Goal: Task Accomplishment & Management: Manage account settings

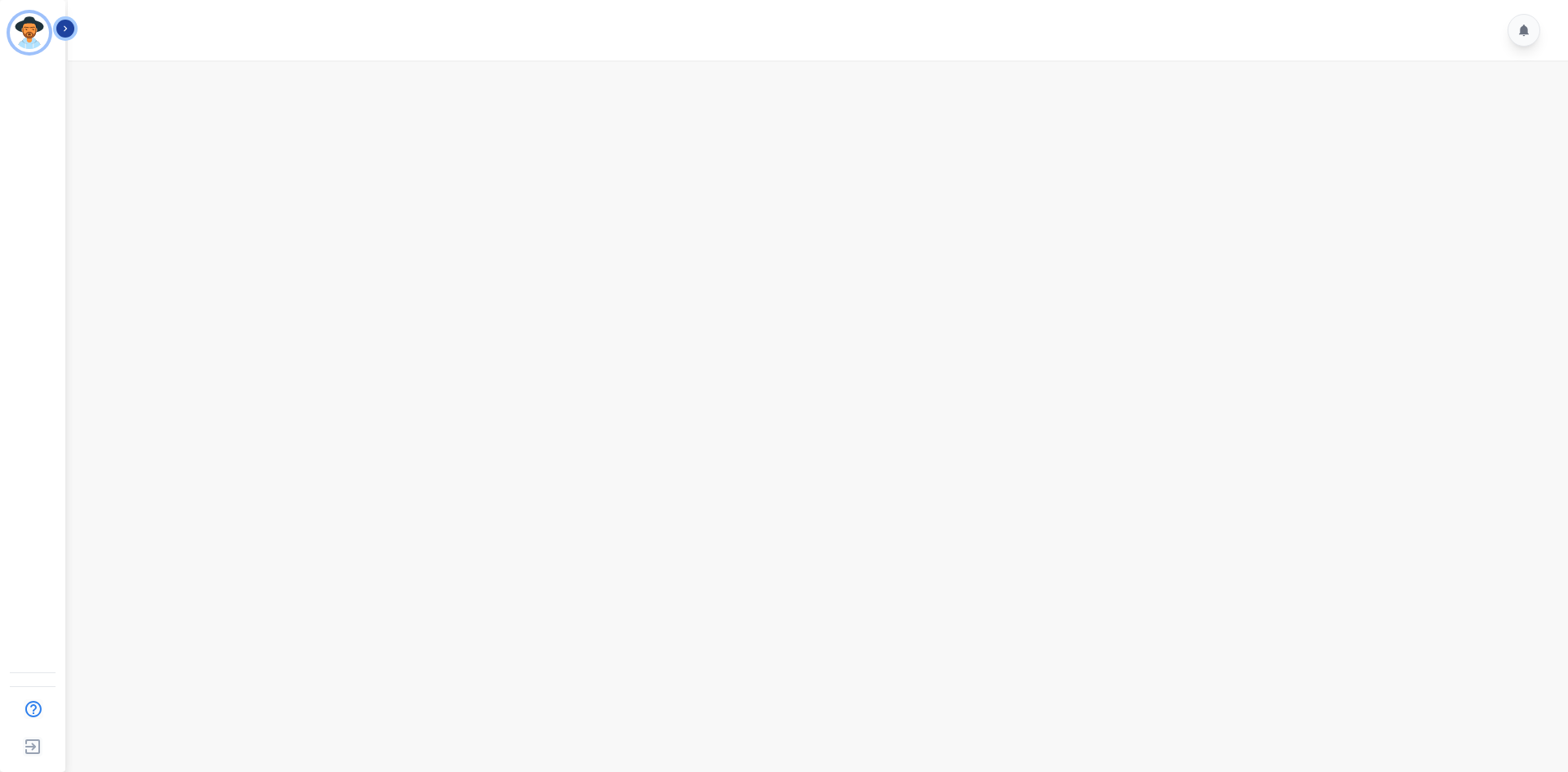
click at [66, 23] on icon "Sidebar" at bounding box center [65, 28] width 11 height 11
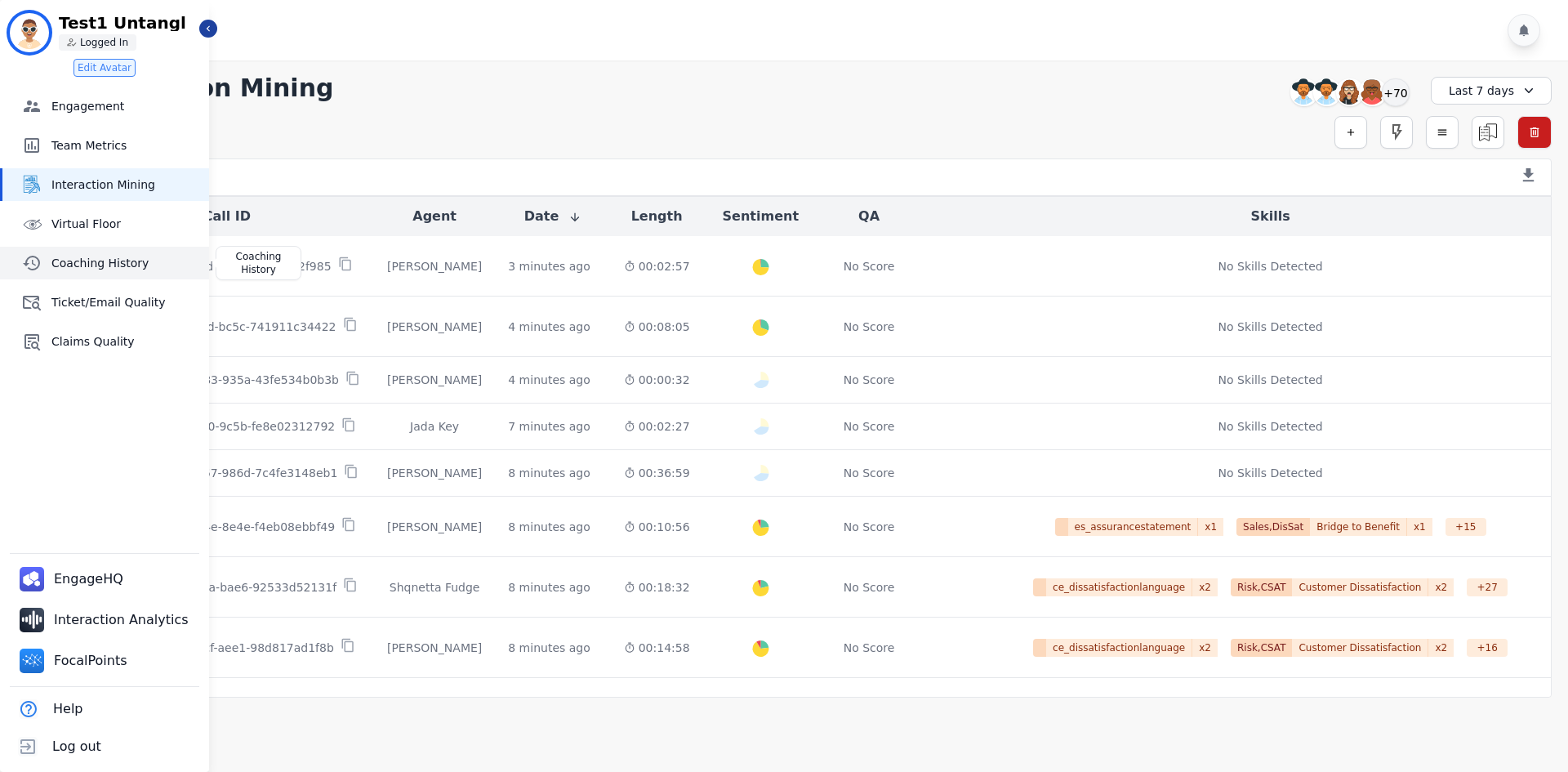
click at [88, 253] on link "Coaching History" at bounding box center [106, 263] width 206 height 33
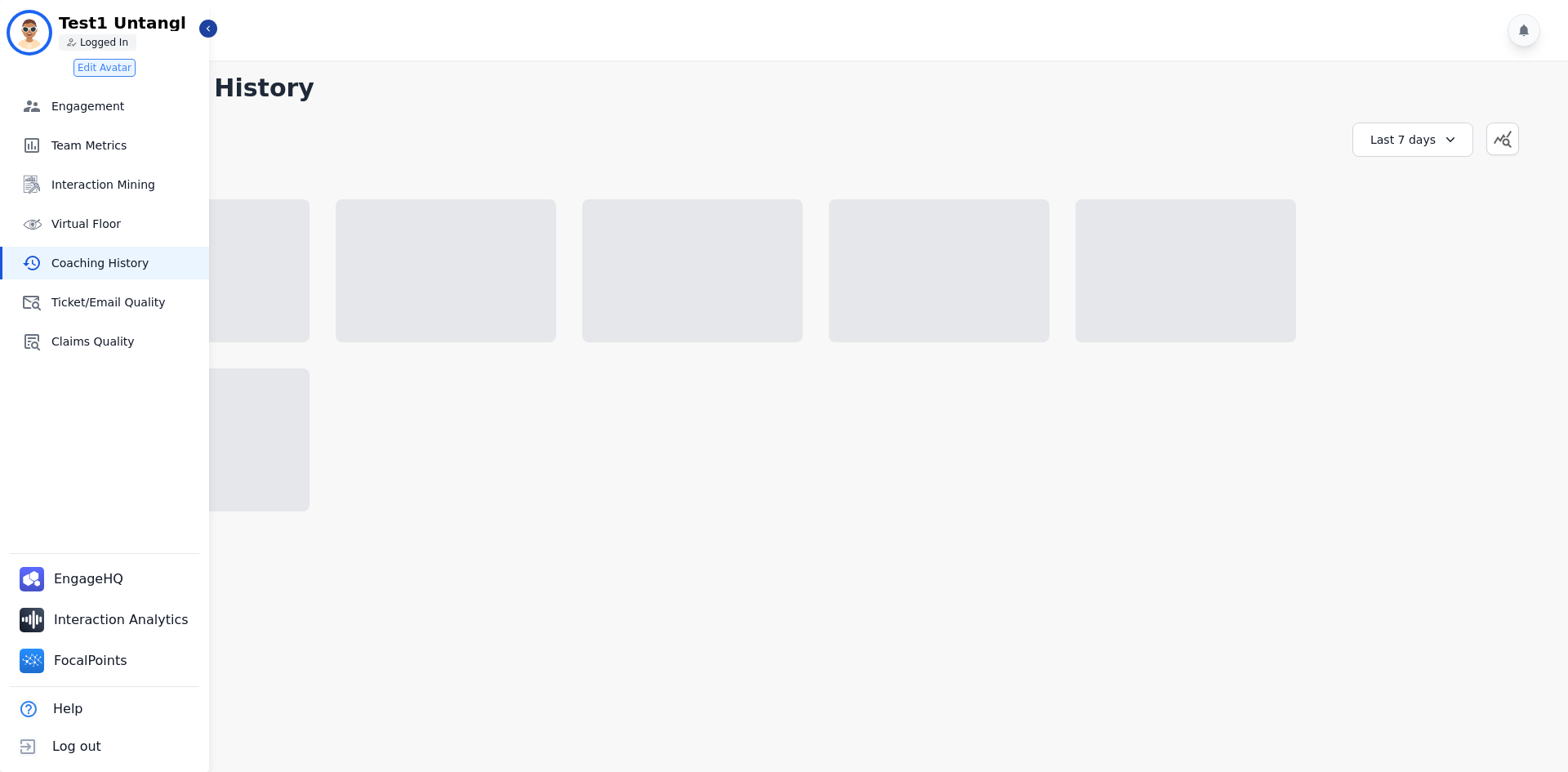
click at [210, 16] on div at bounding box center [820, 30] width 1506 height 61
click at [204, 30] on icon "Sidebar" at bounding box center [208, 28] width 11 height 11
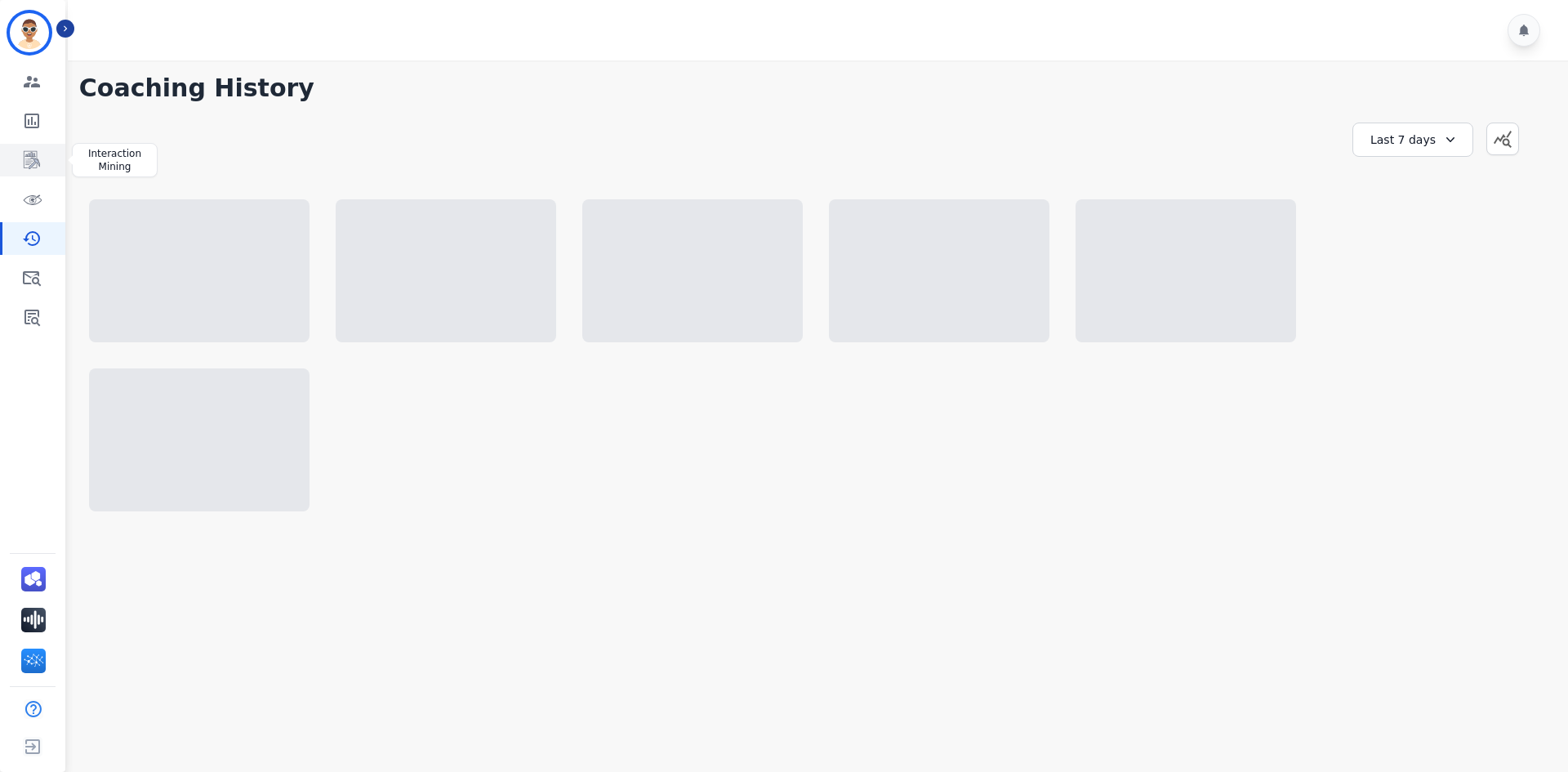
click at [39, 151] on icon "Sidebar" at bounding box center [31, 160] width 20 height 20
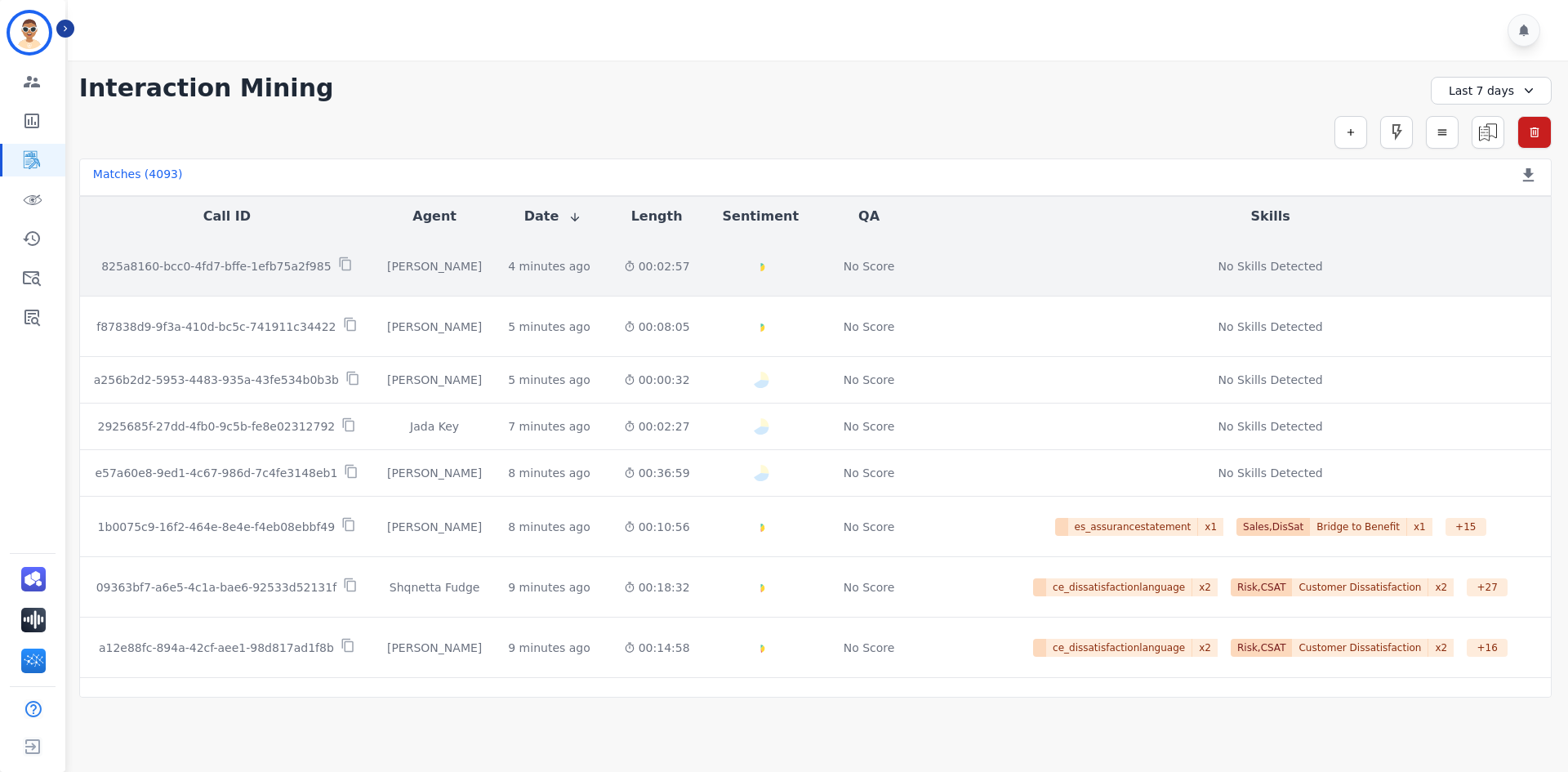
click at [306, 277] on td "825a8160-bcc0-4fd7-bffe-1efb75a2f985" at bounding box center [226, 266] width 294 height 61
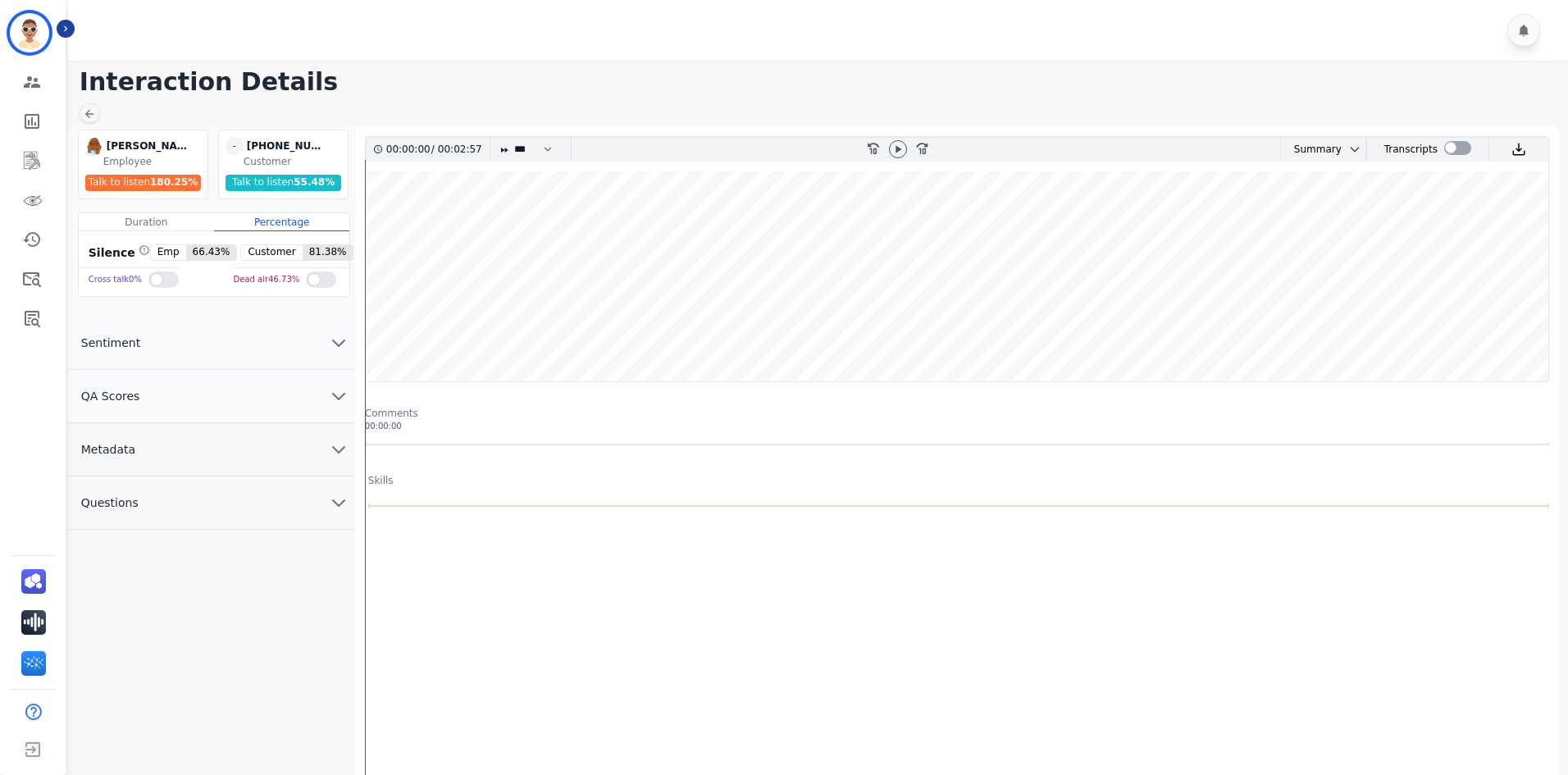
click at [176, 401] on button "QA Scores" at bounding box center [212, 396] width 287 height 53
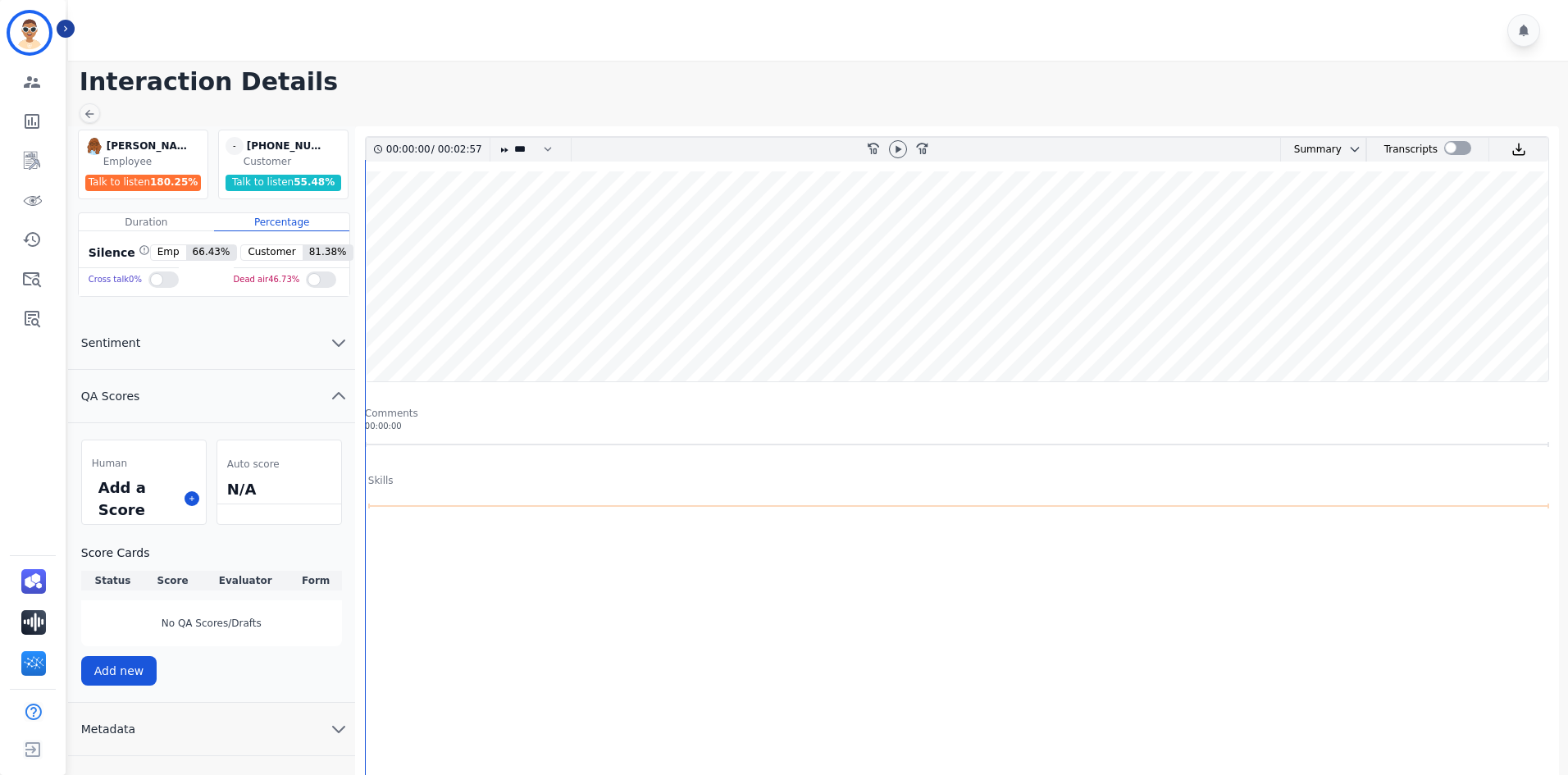
click at [103, 147] on img at bounding box center [94, 145] width 18 height 18
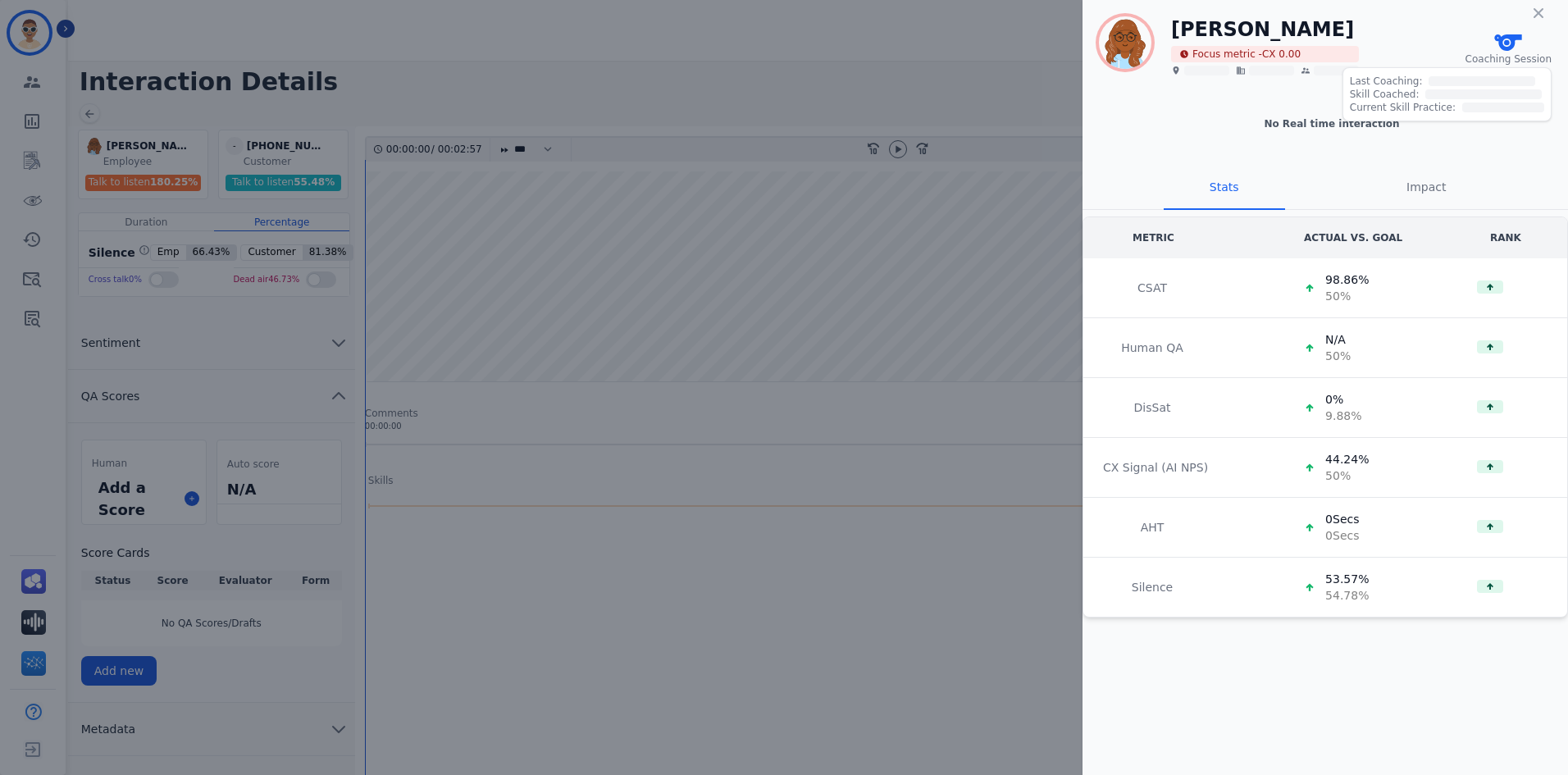
click at [1521, 45] on icon at bounding box center [1507, 43] width 27 height 17
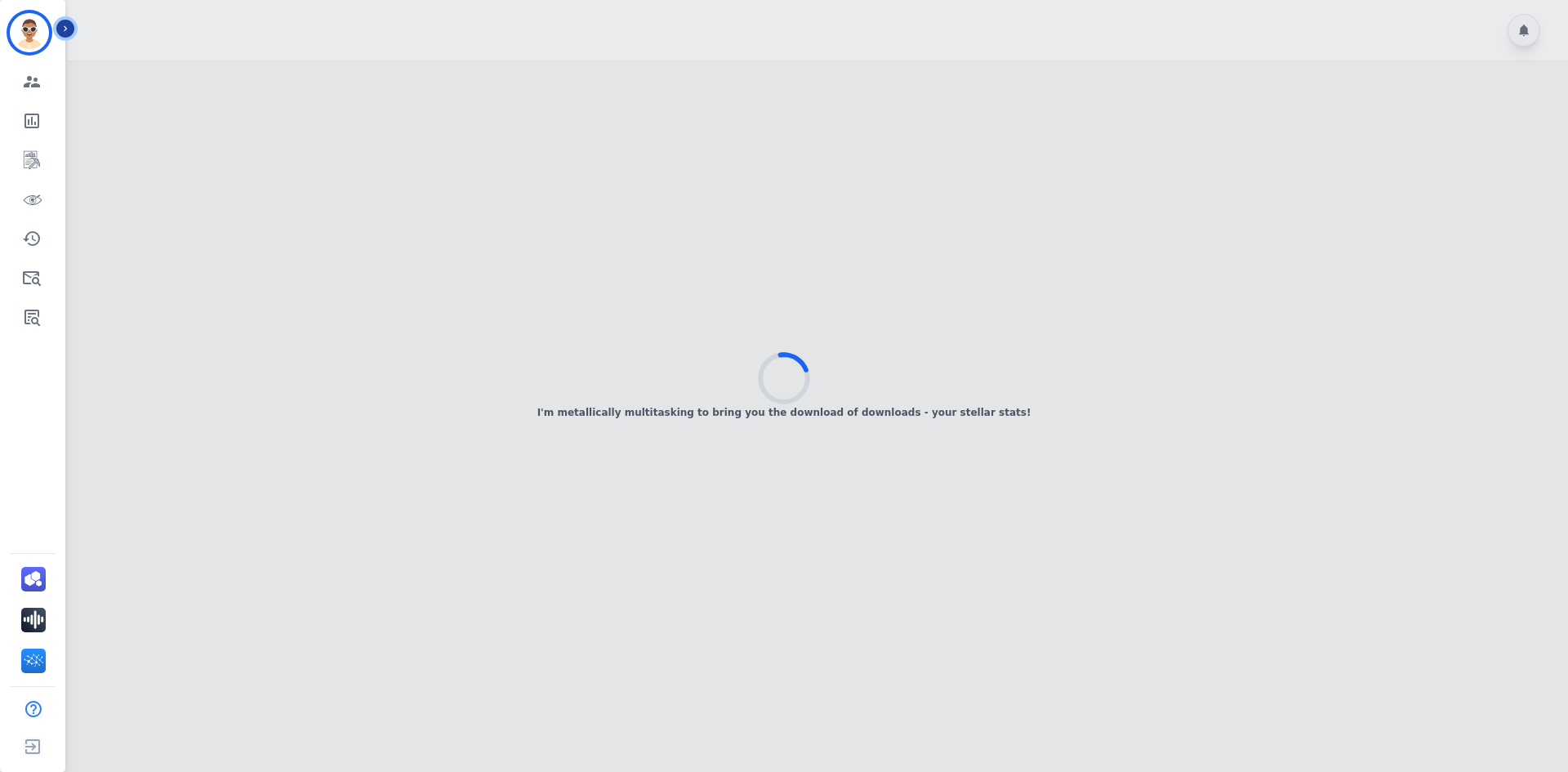
click at [66, 26] on icon "Sidebar" at bounding box center [65, 28] width 11 height 11
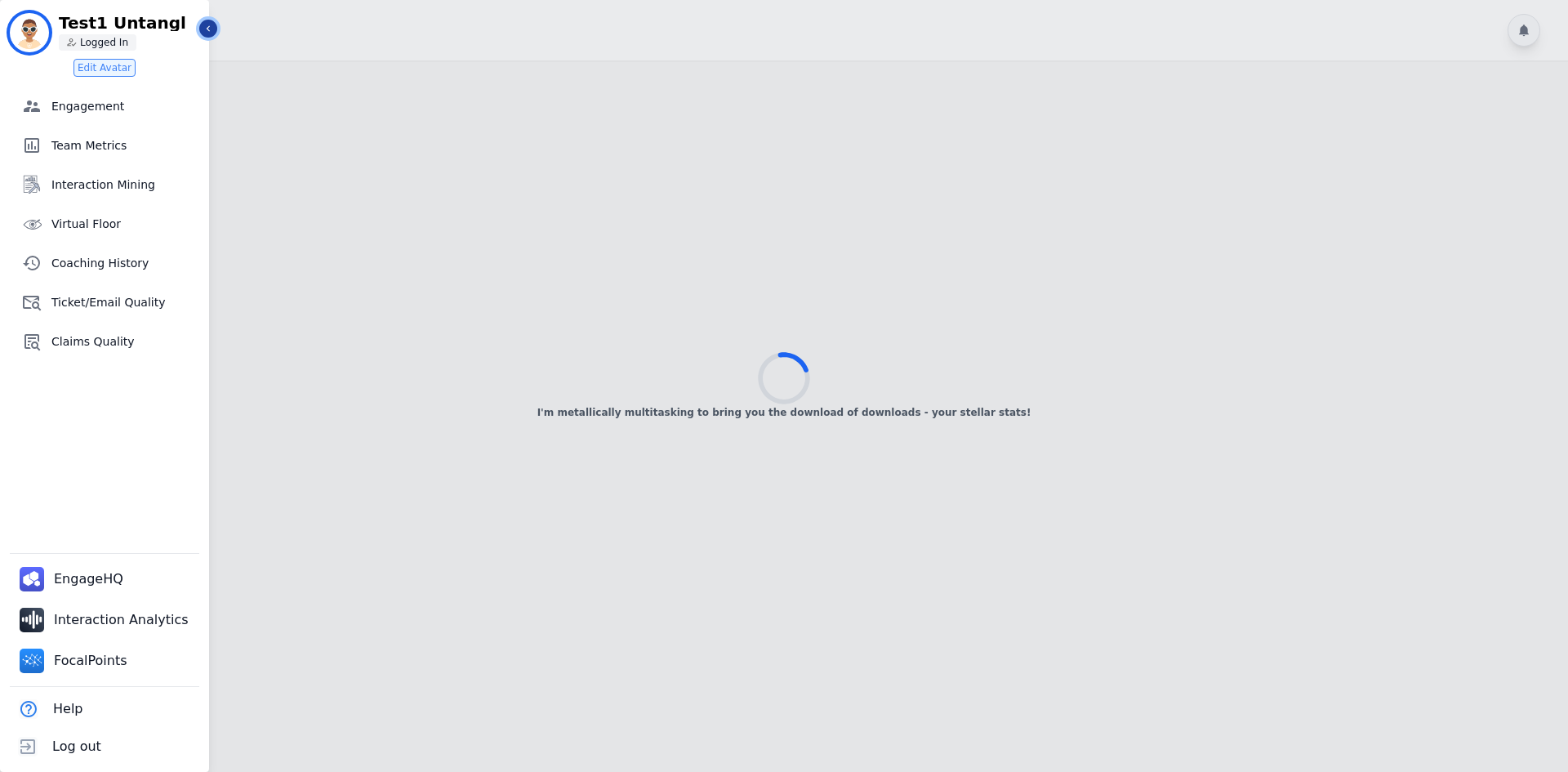
click at [204, 33] on icon "Sidebar" at bounding box center [208, 28] width 11 height 11
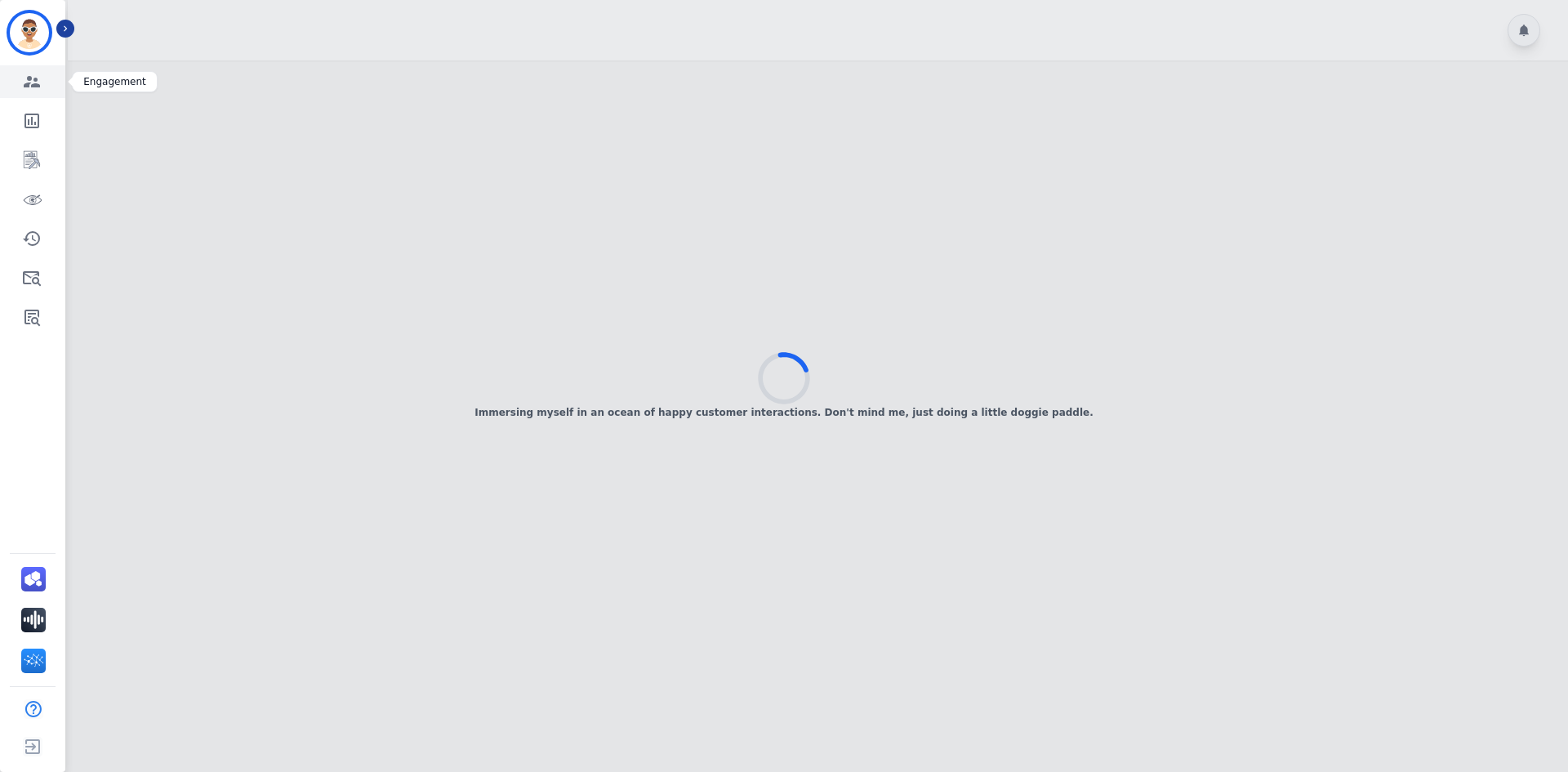
click at [25, 87] on icon "Sidebar" at bounding box center [31, 82] width 16 height 11
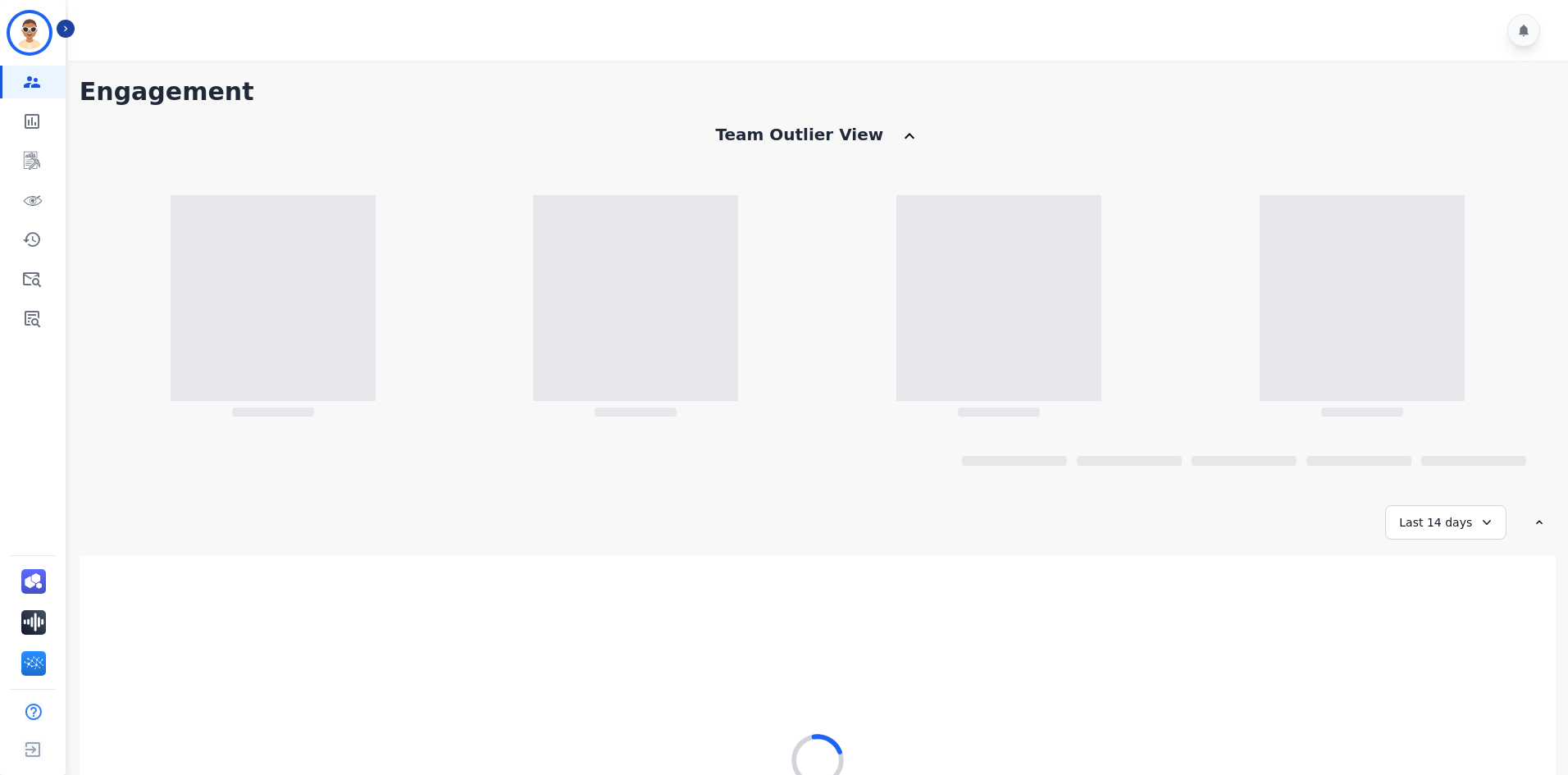
scroll to position [191, 0]
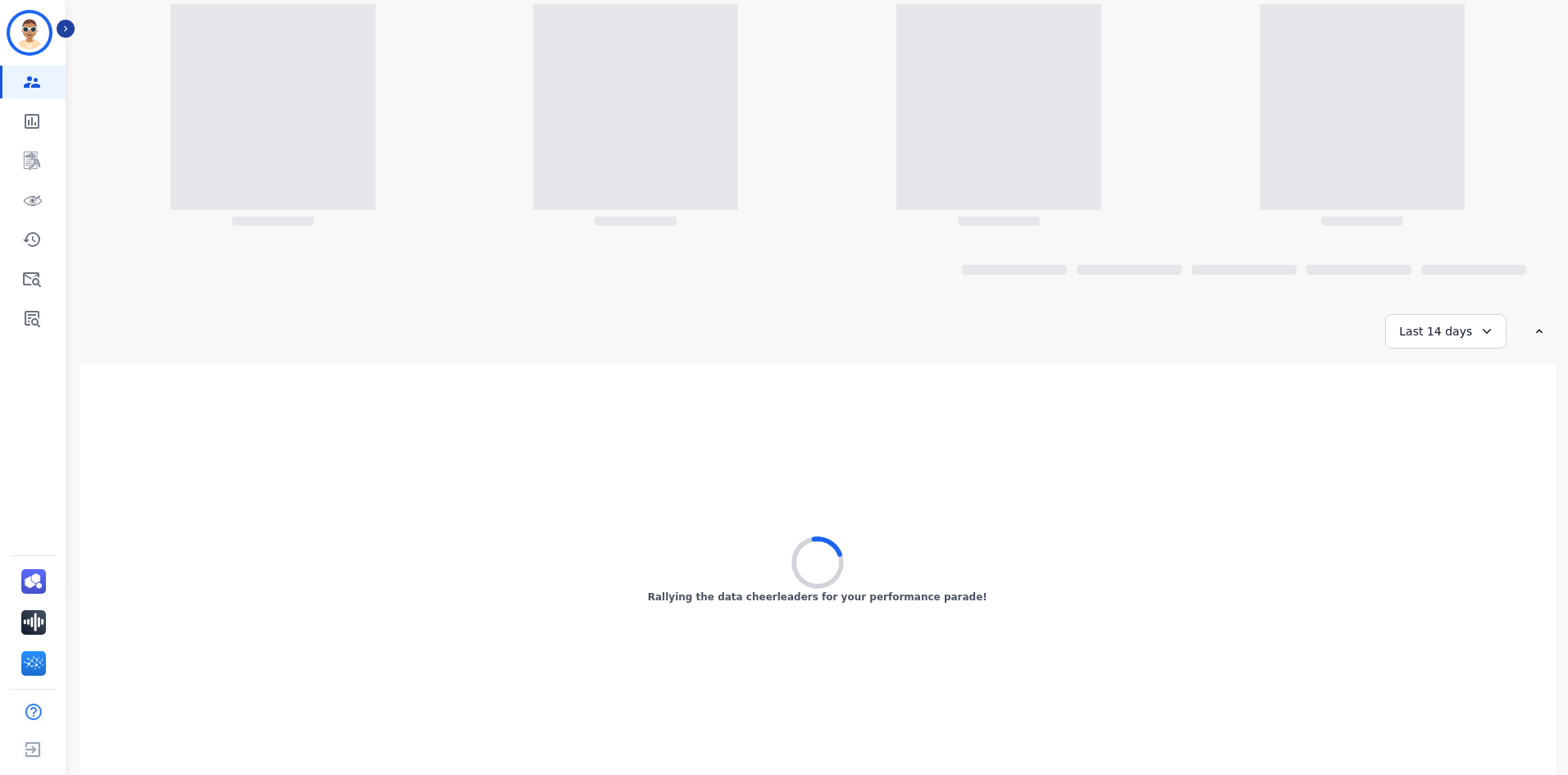
click at [694, 598] on p "Rallying the data cheerleaders for your performance parade!" at bounding box center [818, 596] width 340 height 13
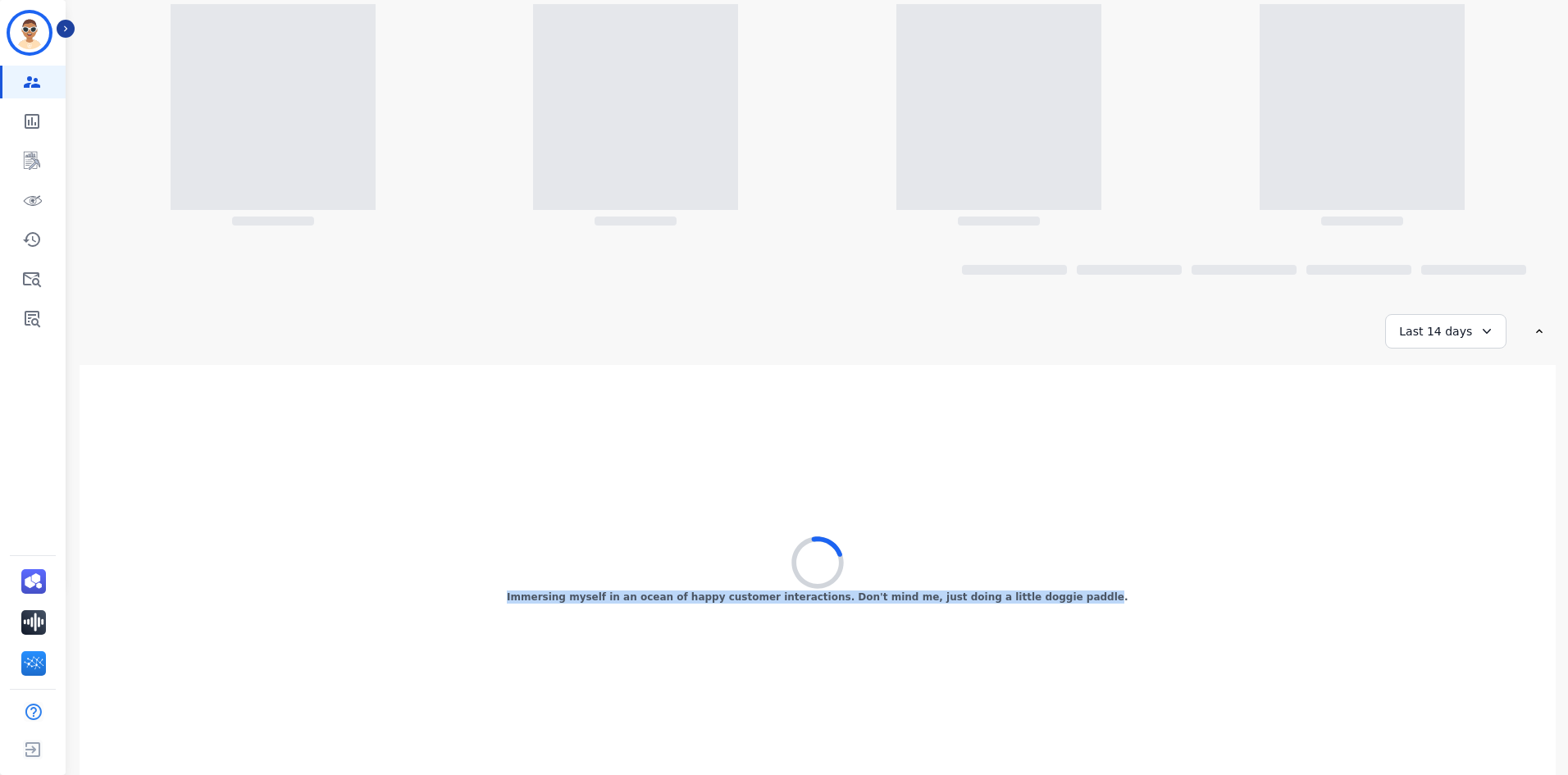
drag, startPoint x: 694, startPoint y: 598, endPoint x: 1048, endPoint y: 603, distance: 354.0
click at [1048, 603] on p "Immersing myself in an ocean of happy customer interactions. Don't mind me, jus…" at bounding box center [817, 596] width 621 height 13
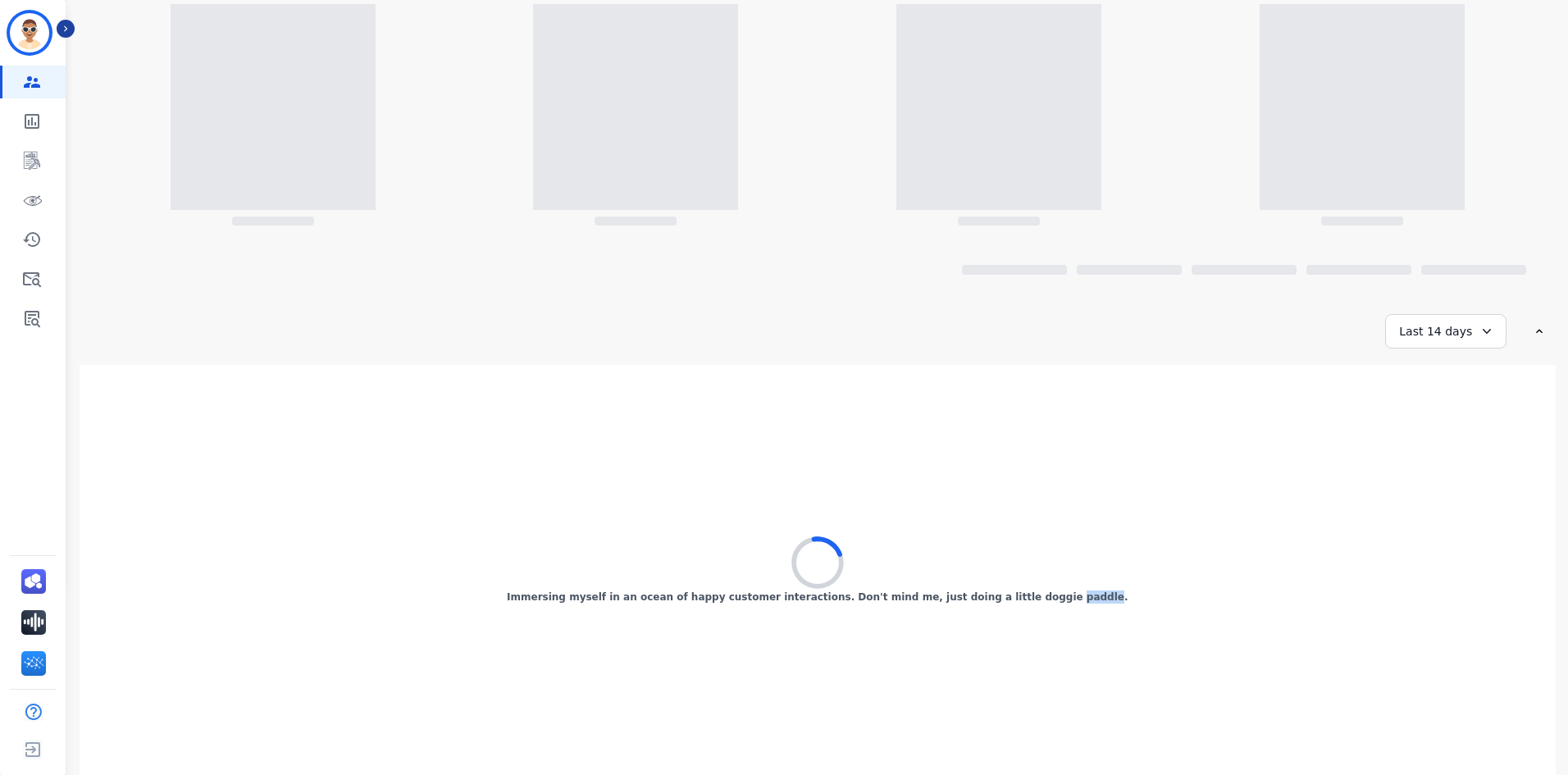
click at [1048, 603] on p "Immersing myself in an ocean of happy customer interactions. Don't mind me, jus…" at bounding box center [817, 596] width 621 height 13
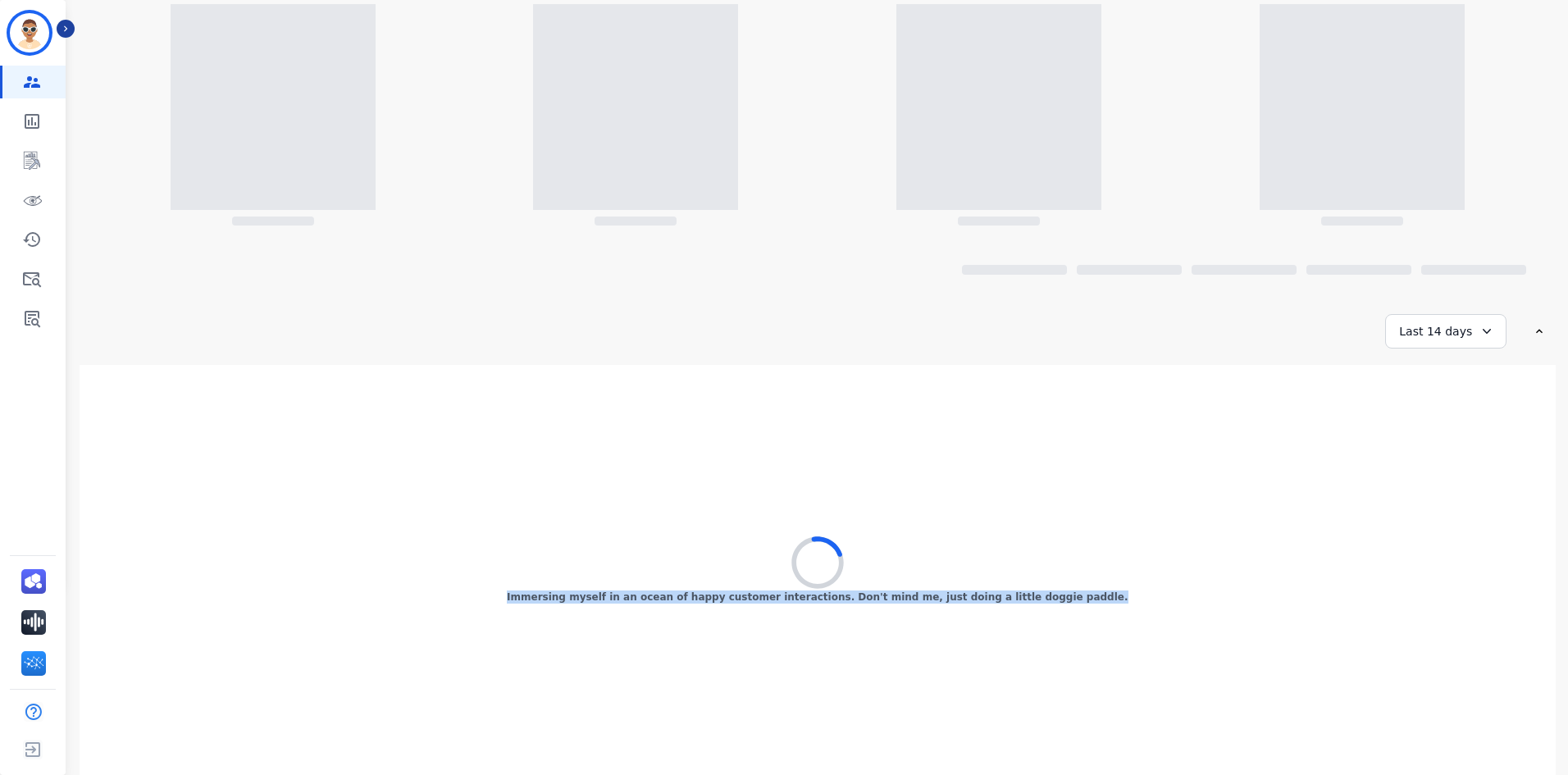
click at [1048, 603] on p "Immersing myself in an ocean of happy customer interactions. Don't mind me, jus…" at bounding box center [817, 596] width 621 height 13
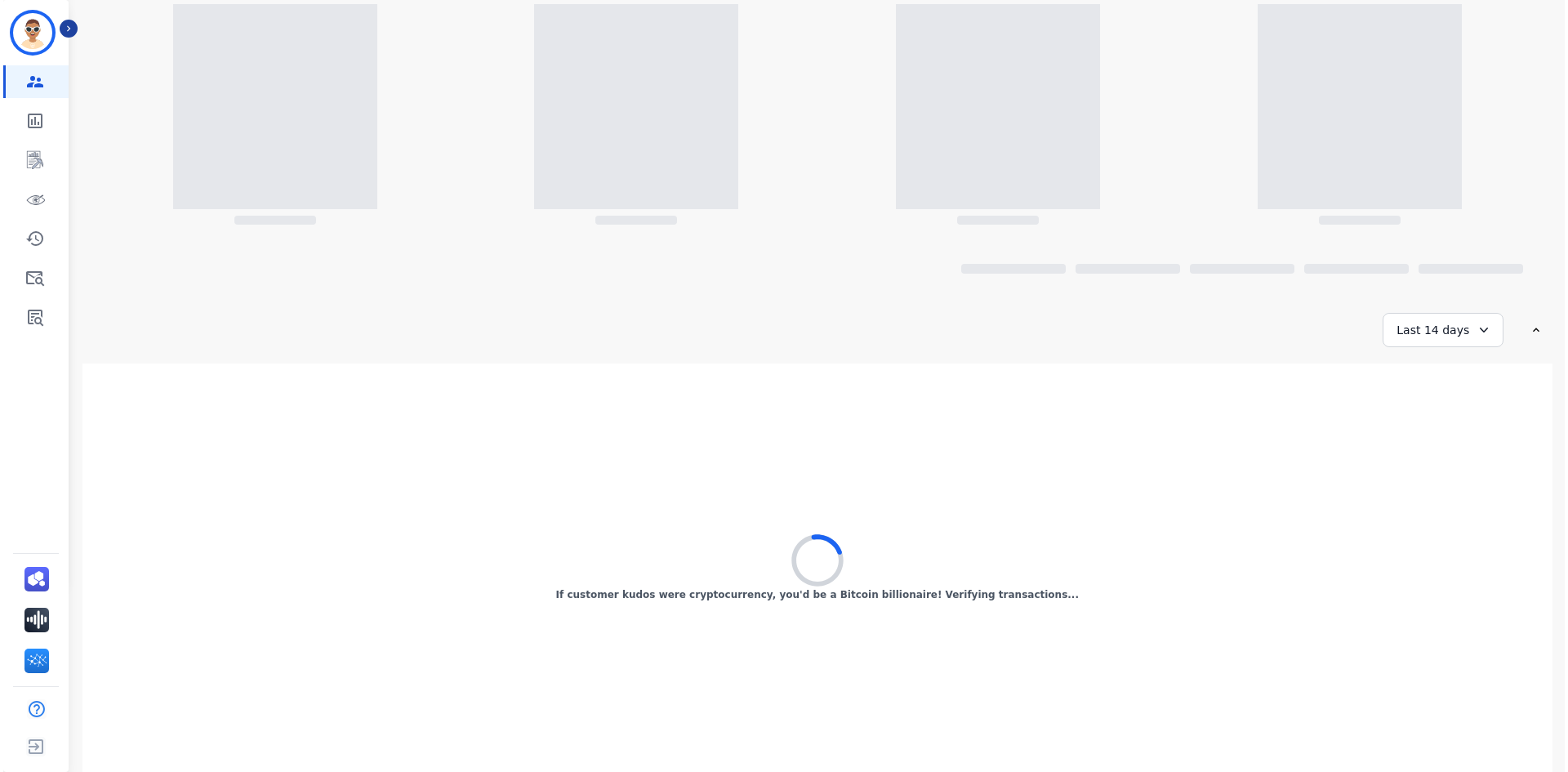
scroll to position [0, 0]
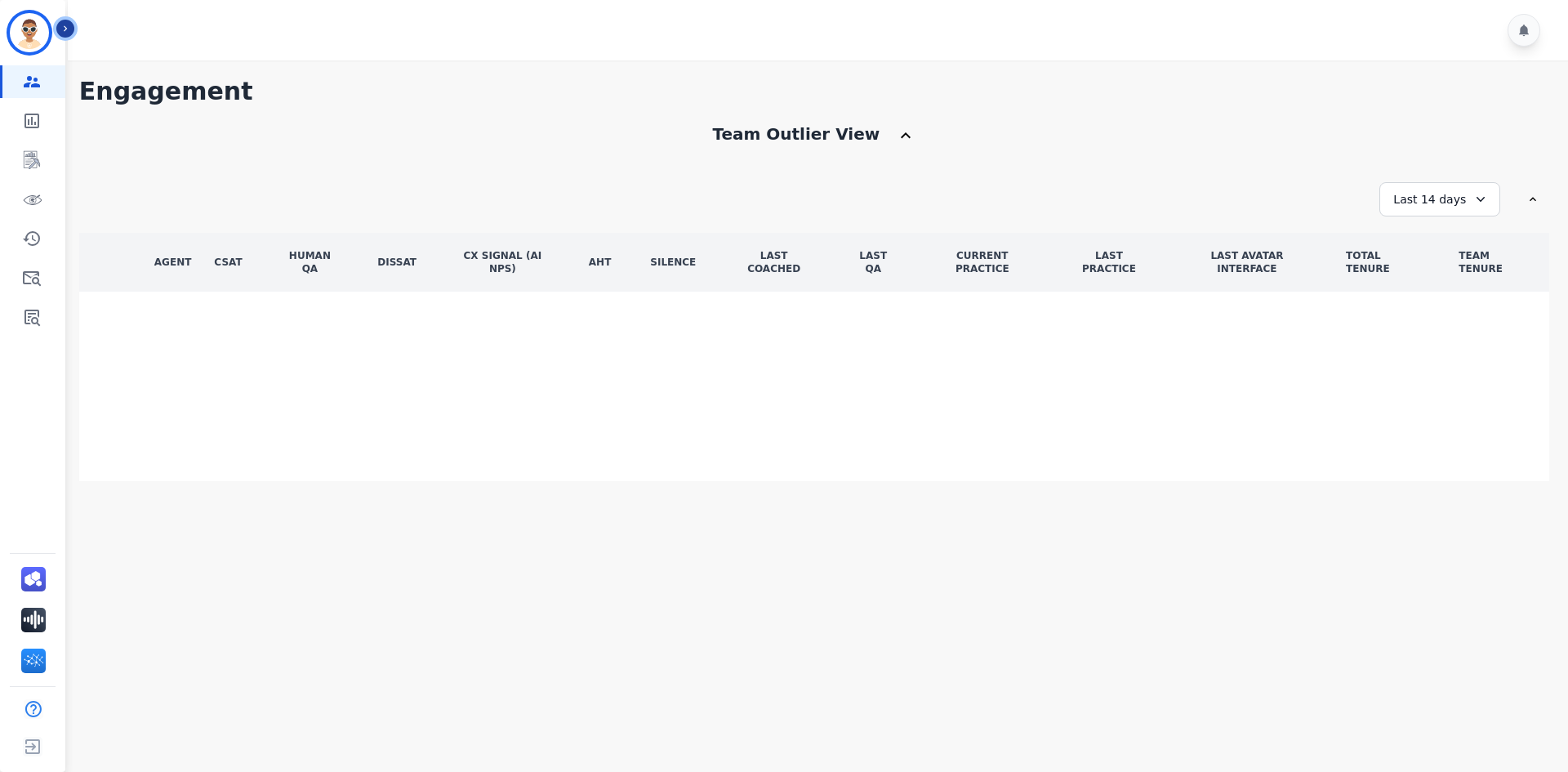
click at [63, 27] on icon "Sidebar" at bounding box center [65, 28] width 11 height 11
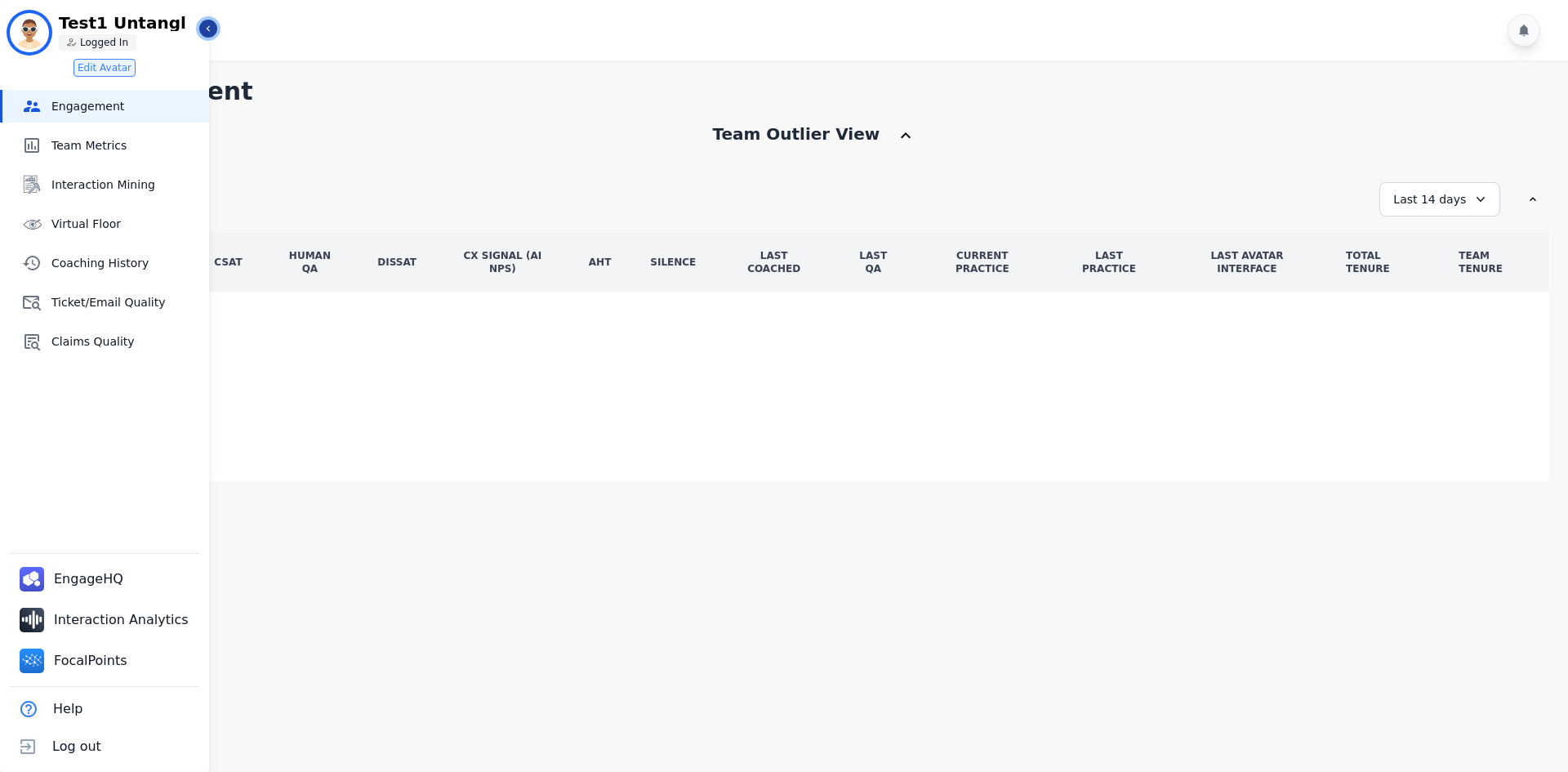
click at [216, 23] on button "Icon description" at bounding box center [208, 29] width 18 height 18
